Goal: Complete application form

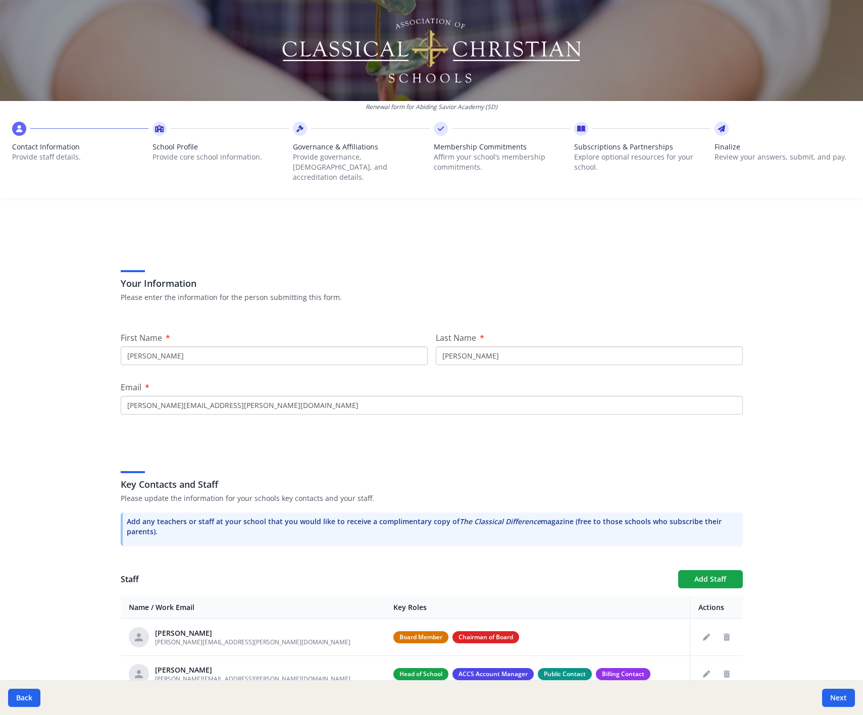
scroll to position [118, 0]
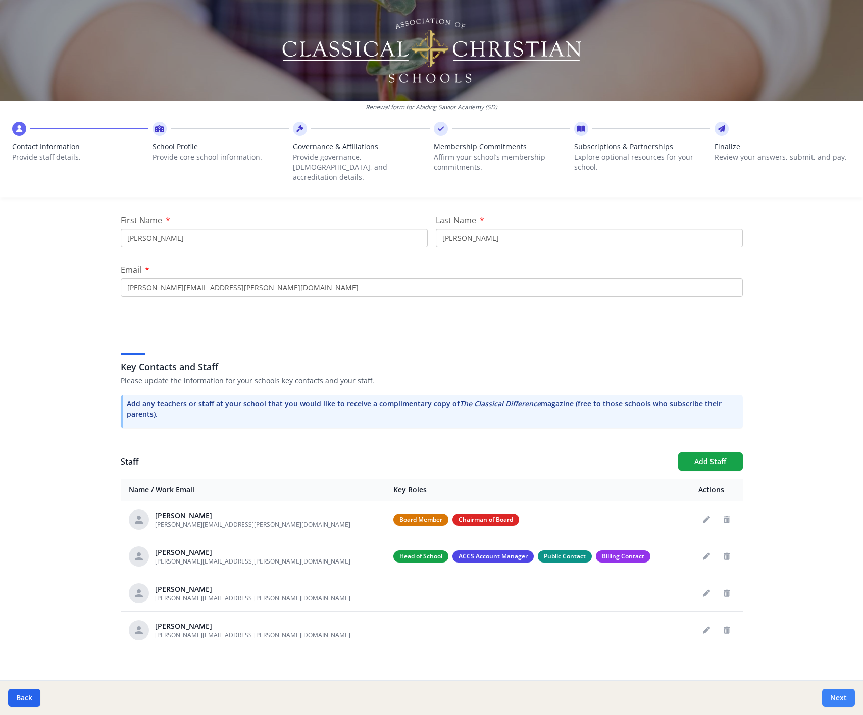
click at [829, 465] on button "Next" at bounding box center [838, 698] width 33 height 18
type input "[PHONE_NUMBER]"
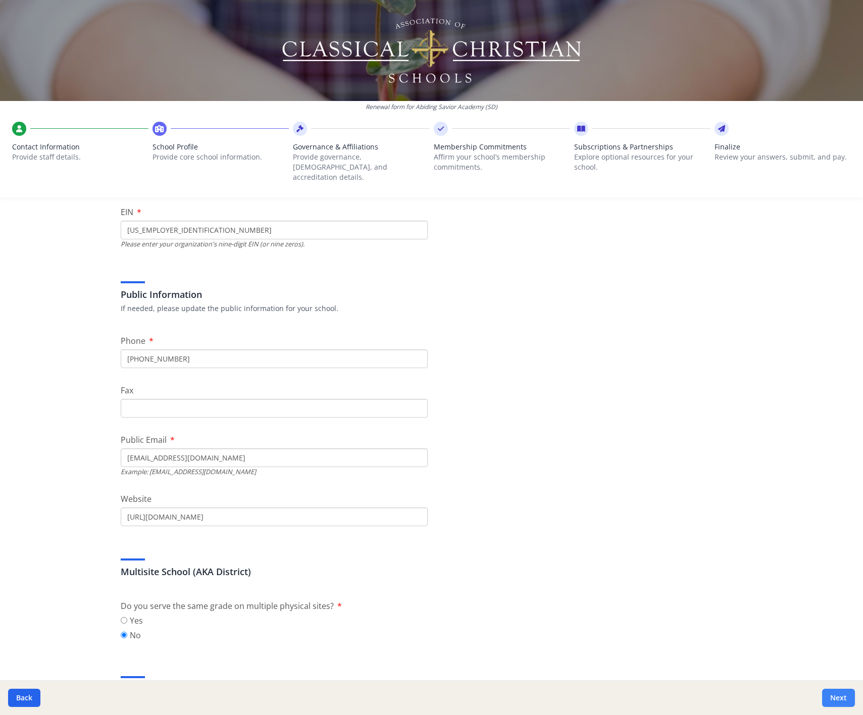
click at [829, 465] on button "Next" at bounding box center [838, 698] width 33 height 18
click at [837, 465] on button "Next" at bounding box center [838, 698] width 33 height 18
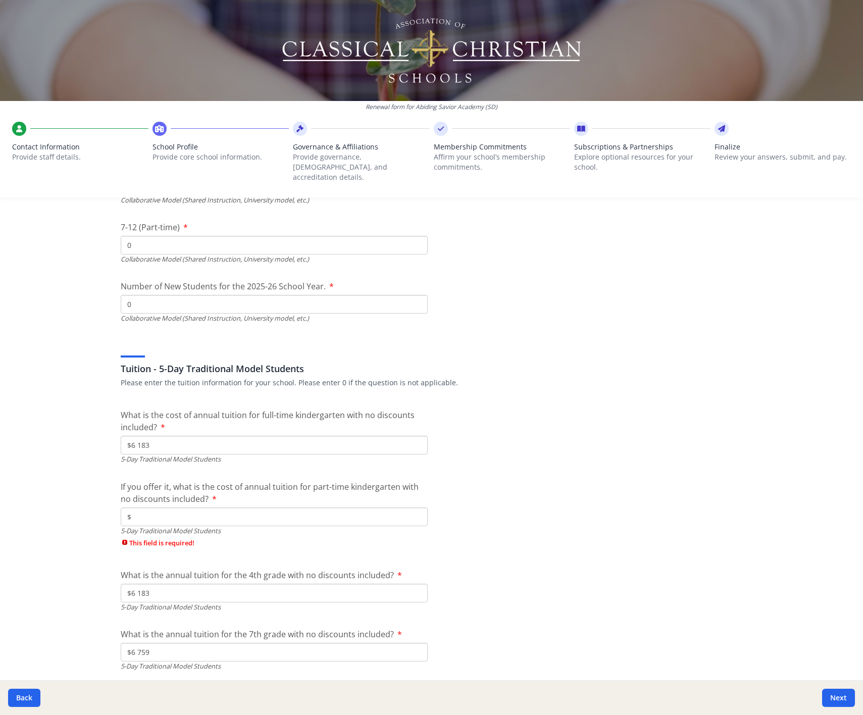
scroll to position [2506, 0]
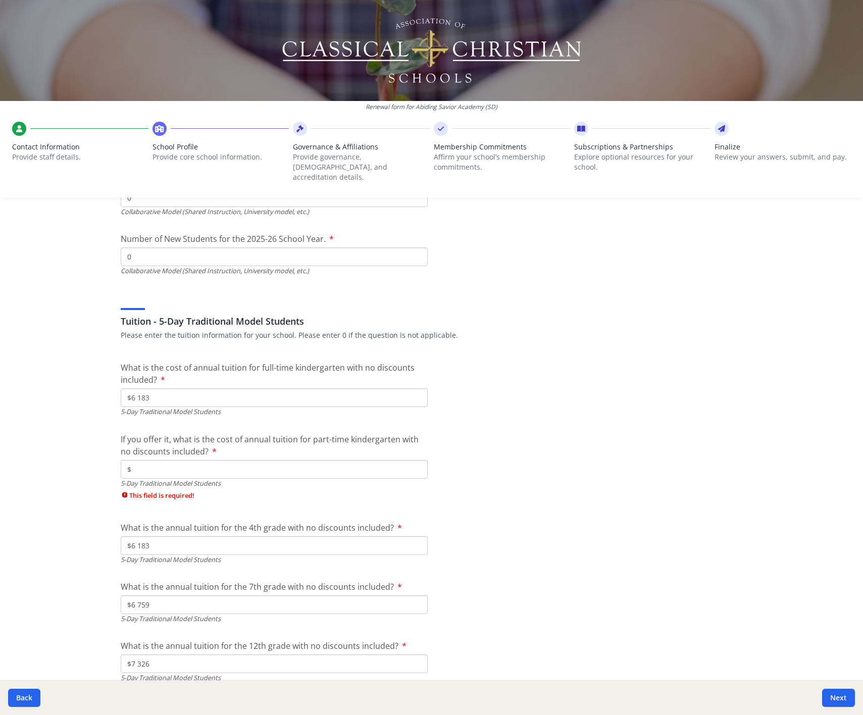
click at [263, 460] on input "$" at bounding box center [274, 469] width 307 height 19
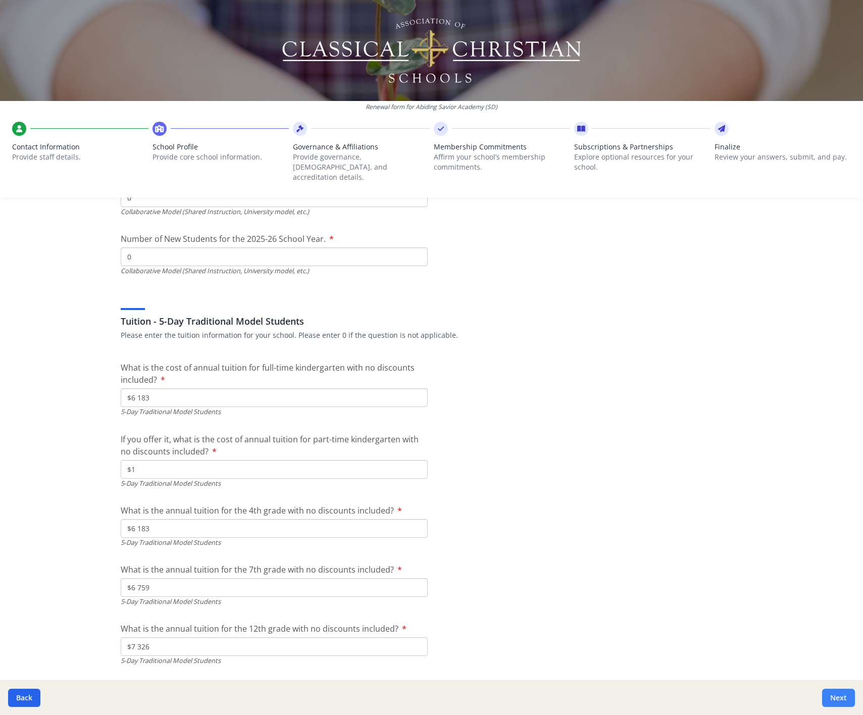
type input "$1"
click at [843, 465] on button "Next" at bounding box center [838, 698] width 33 height 18
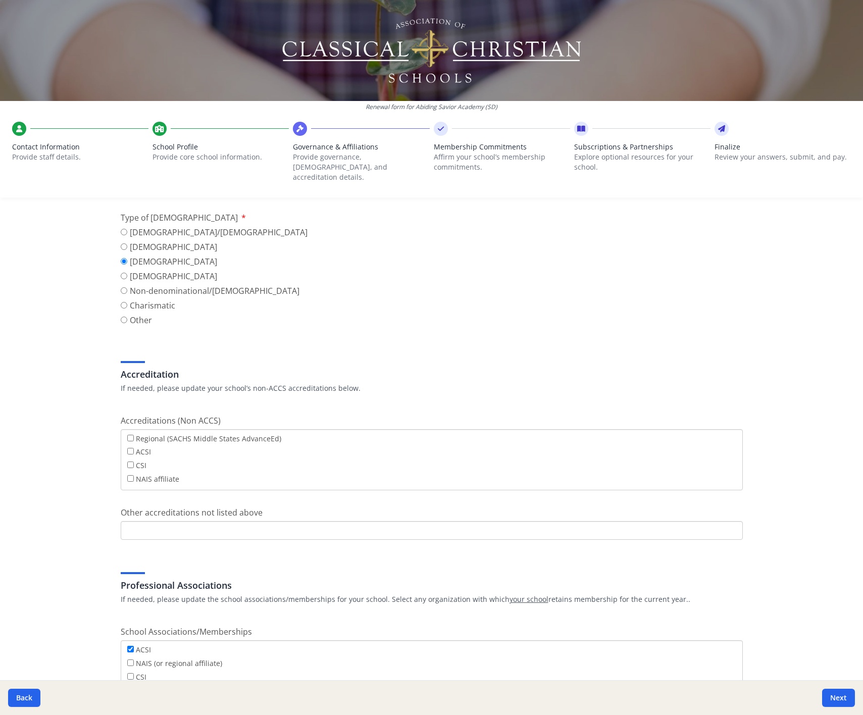
scroll to position [477, 0]
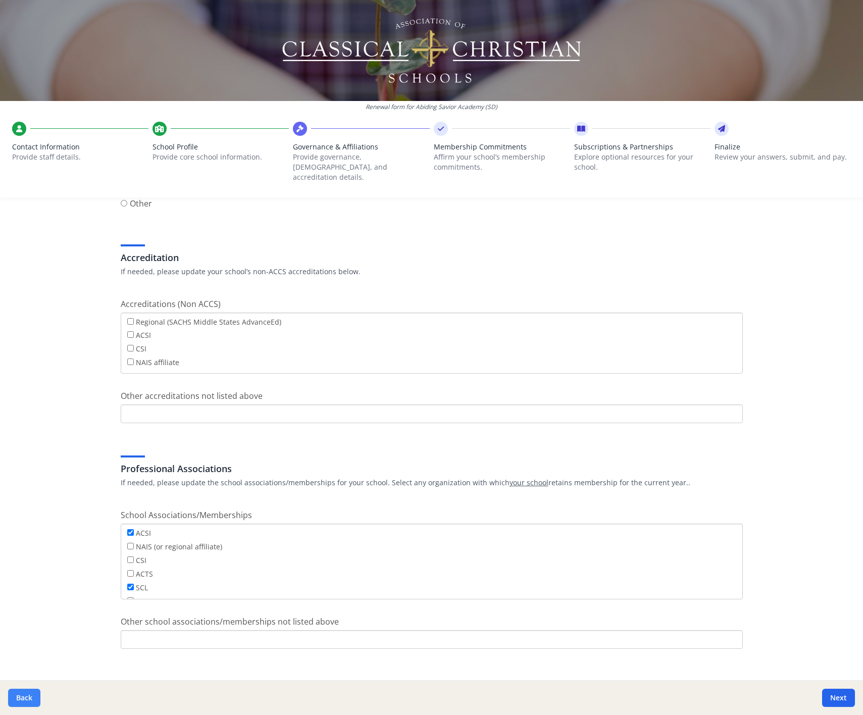
click at [23, 465] on button "Back" at bounding box center [24, 698] width 32 height 18
type input "[PHONE_NUMBER]"
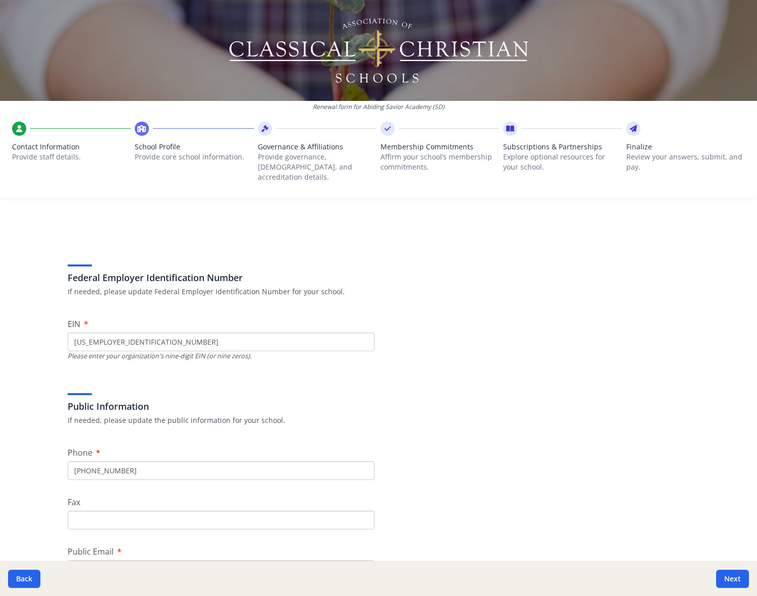
scroll to position [0, 0]
